Goal: Transaction & Acquisition: Purchase product/service

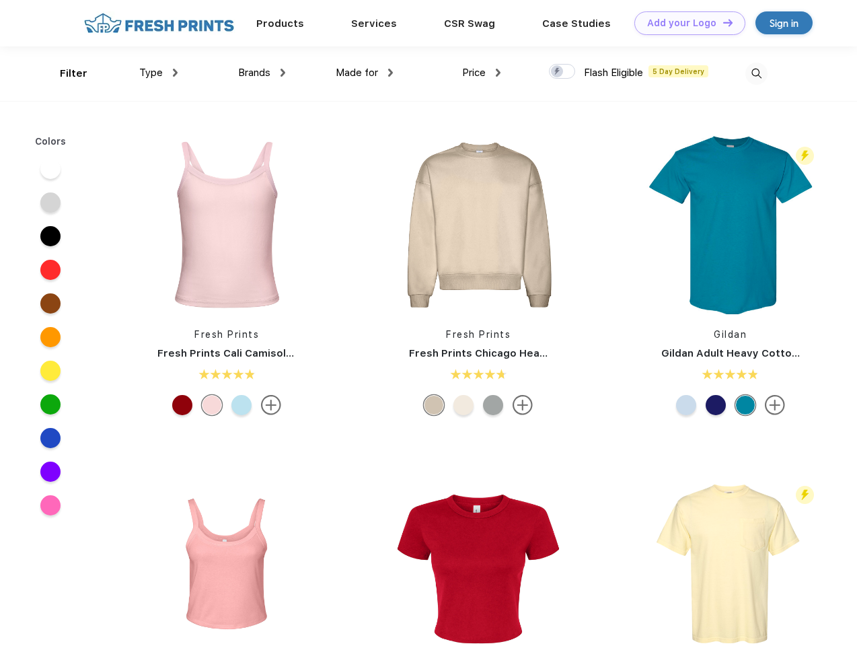
click at [685, 23] on link "Add your Logo Design Tool" at bounding box center [690, 23] width 111 height 24
click at [0, 0] on div "Design Tool" at bounding box center [0, 0] width 0 height 0
click at [722, 22] on link "Add your Logo Design Tool" at bounding box center [690, 23] width 111 height 24
click at [65, 73] on div "Filter" at bounding box center [74, 73] width 28 height 15
click at [159, 73] on span "Type" at bounding box center [151, 73] width 24 height 12
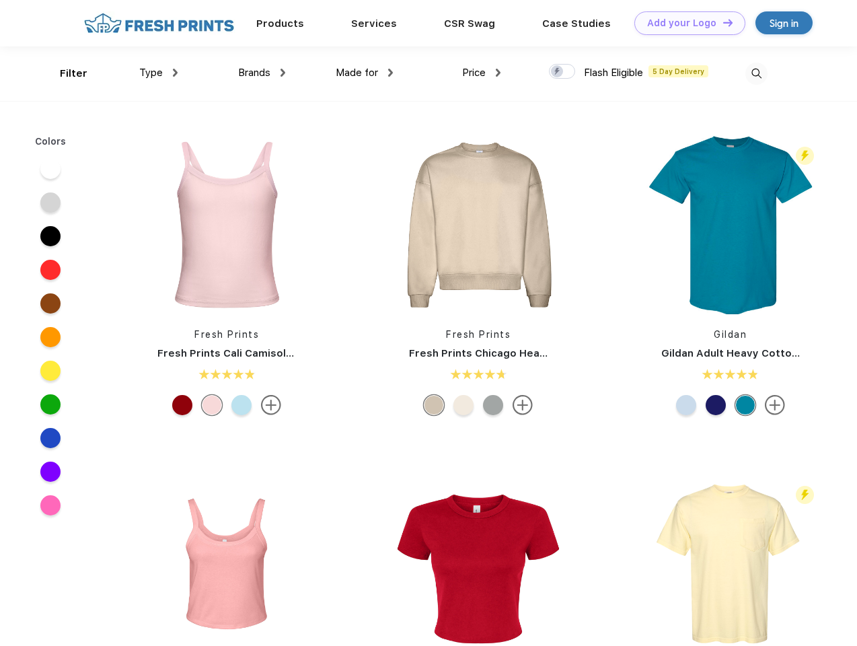
click at [262, 73] on span "Brands" at bounding box center [254, 73] width 32 height 12
click at [365, 73] on span "Made for" at bounding box center [357, 73] width 42 height 12
click at [482, 73] on span "Price" at bounding box center [474, 73] width 24 height 12
click at [563, 72] on div at bounding box center [562, 71] width 26 height 15
click at [558, 72] on input "checkbox" at bounding box center [553, 67] width 9 height 9
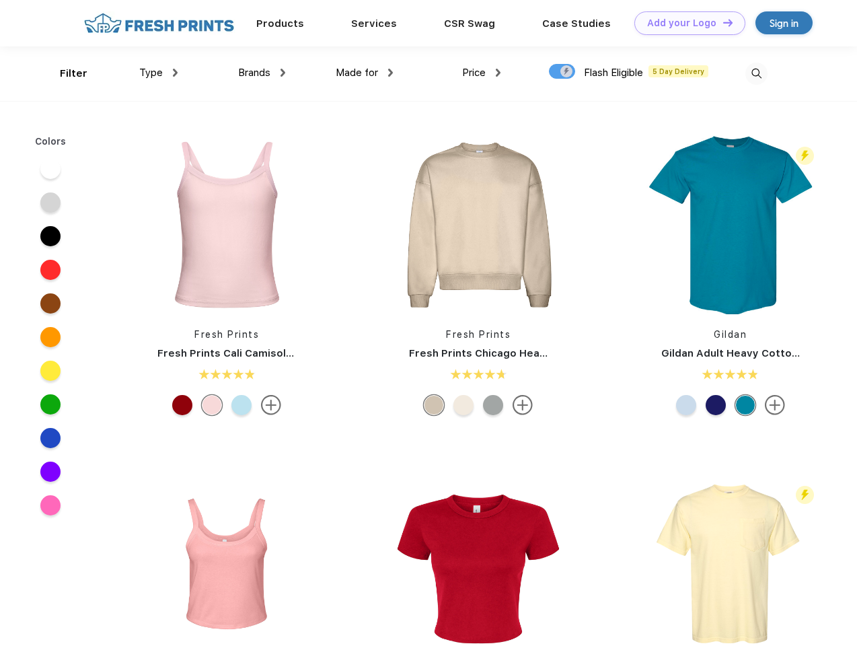
checkbox input "true"
